Goal: Find specific page/section: Find specific page/section

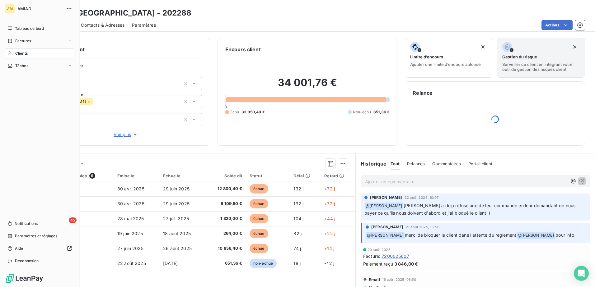
click at [12, 53] on icon at bounding box center [9, 53] width 5 height 5
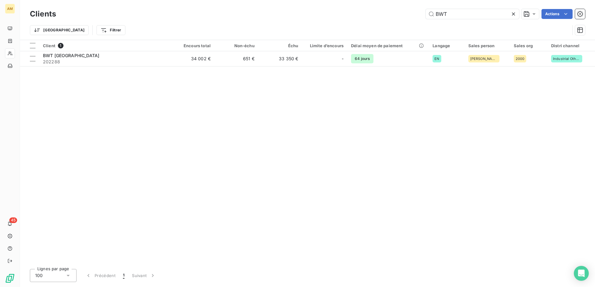
drag, startPoint x: 455, startPoint y: 13, endPoint x: 407, endPoint y: 14, distance: 47.9
click at [407, 14] on div "BWT Actions" at bounding box center [323, 14] width 521 height 10
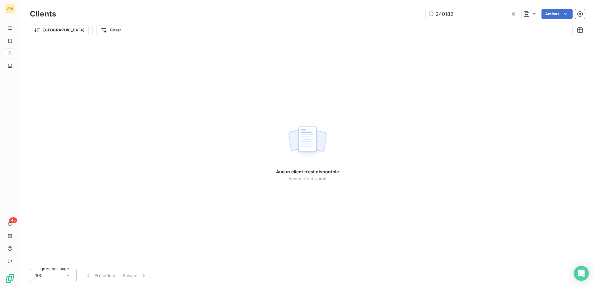
drag, startPoint x: 456, startPoint y: 13, endPoint x: 394, endPoint y: 18, distance: 62.1
click at [394, 18] on div "240182 Actions" at bounding box center [323, 14] width 521 height 10
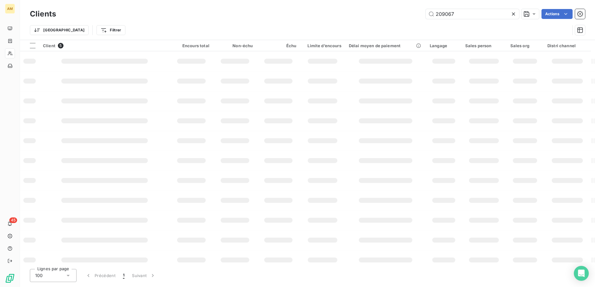
type input "209067"
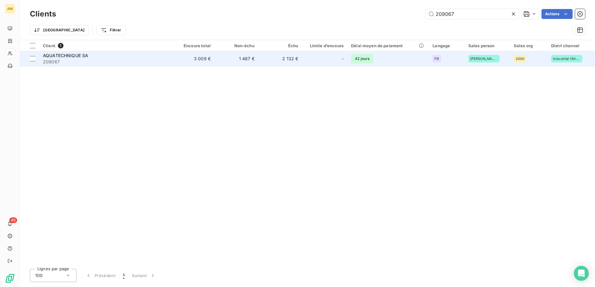
click at [157, 54] on div "AQUATECHNIQUE SA" at bounding box center [105, 56] width 124 height 6
